Goal: Find contact information: Find contact information

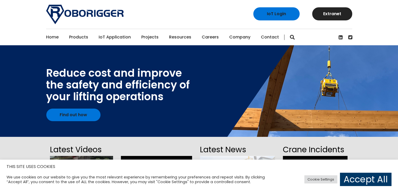
click at [270, 38] on link "Contact" at bounding box center [270, 37] width 18 height 16
click at [53, 37] on link "Home" at bounding box center [52, 37] width 13 height 16
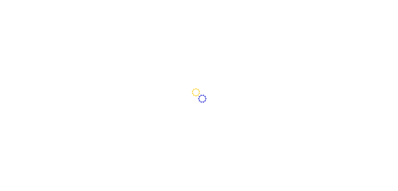
type input "Belgium (België)"
